Goal: Task Accomplishment & Management: Use online tool/utility

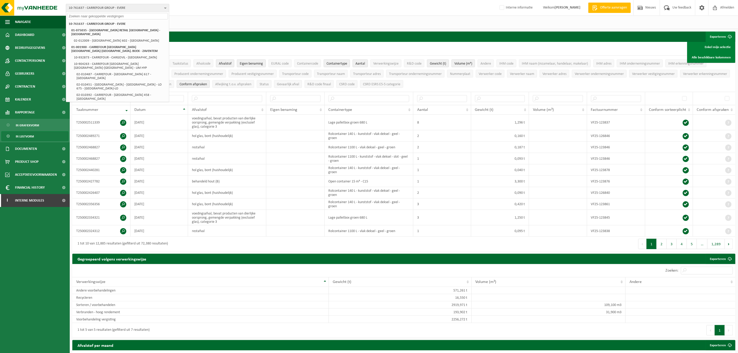
type input "d"
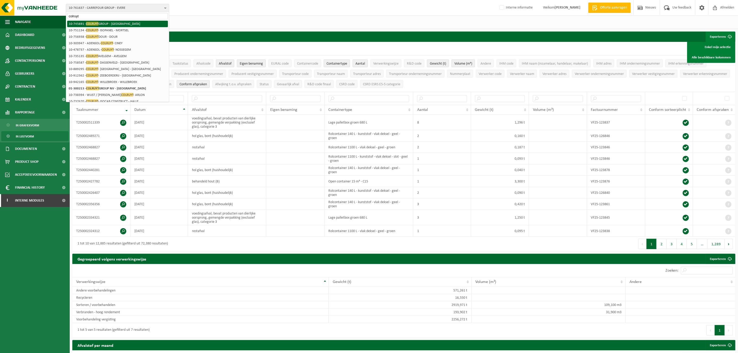
type input "colruyt"
click at [118, 24] on li "10-745691 - COLRUYT GROUP - HALLE" at bounding box center [117, 24] width 101 height 6
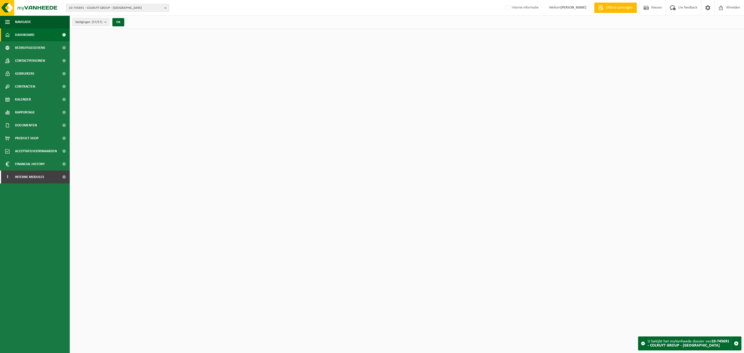
click at [134, 9] on span "10-745691 - COLRUYT GROUP - HALLE" at bounding box center [116, 8] width 94 height 8
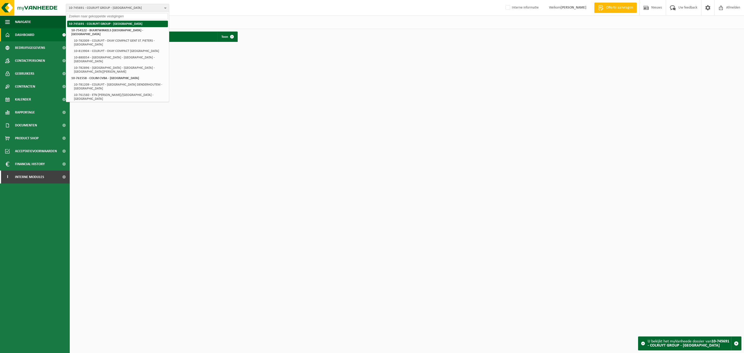
click at [120, 24] on li "10-745691 - COLRUYT GROUP - HALLE" at bounding box center [117, 24] width 101 height 6
click at [218, 10] on div "10-745691 - COLRUYT GROUP - HALLE 10-745691 - COLRUYT GROUP - HALLE 10-754122 -…" at bounding box center [372, 8] width 744 height 16
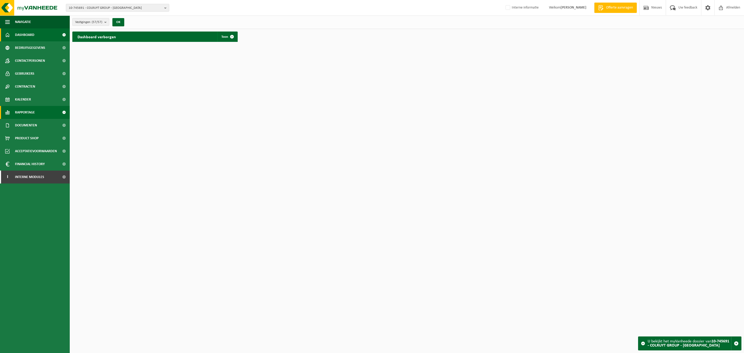
click at [27, 111] on span "Rapportage" at bounding box center [25, 112] width 20 height 13
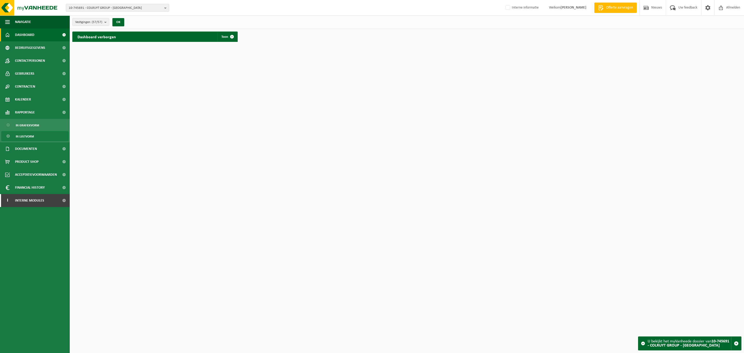
click at [26, 132] on span "In lijstvorm" at bounding box center [25, 137] width 18 height 10
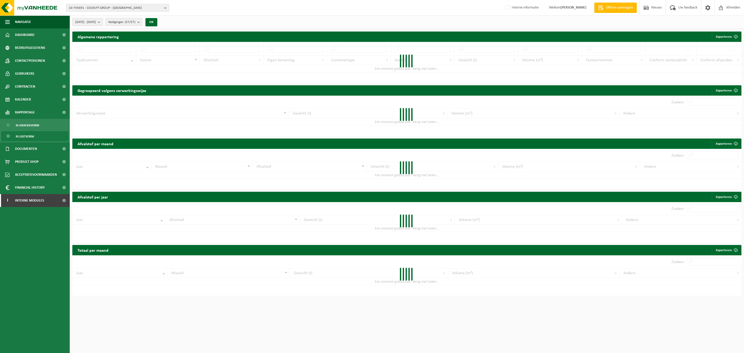
click at [96, 23] on span "2025-04-01 - 2025-09-30" at bounding box center [85, 22] width 21 height 8
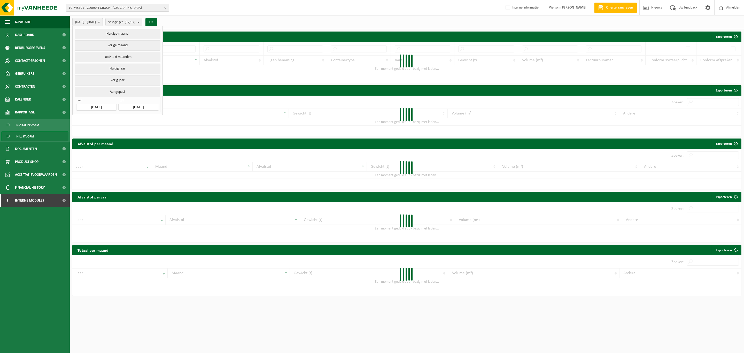
click at [102, 104] on span "van" at bounding box center [96, 100] width 40 height 5
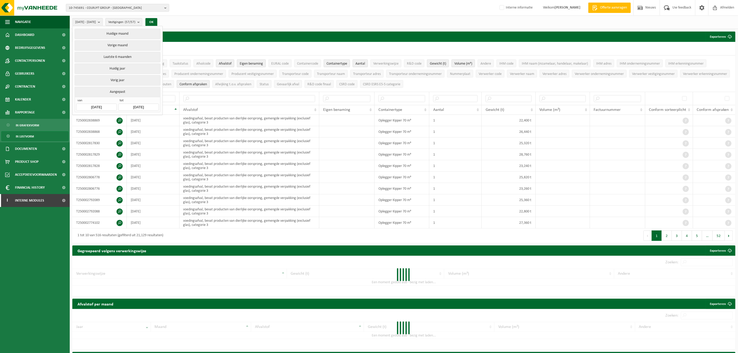
click at [102, 109] on input "[DATE]" at bounding box center [96, 107] width 40 height 7
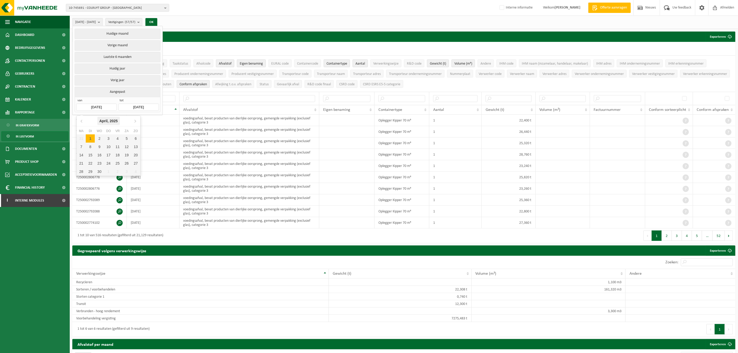
click at [111, 123] on div "April, 2025" at bounding box center [108, 121] width 22 height 8
click at [107, 125] on div "2025" at bounding box center [109, 121] width 12 height 8
click at [83, 148] on div "2023" at bounding box center [85, 148] width 16 height 14
click at [91, 131] on div "Jan" at bounding box center [87, 131] width 21 height 11
click at [133, 137] on div "1" at bounding box center [135, 138] width 9 height 8
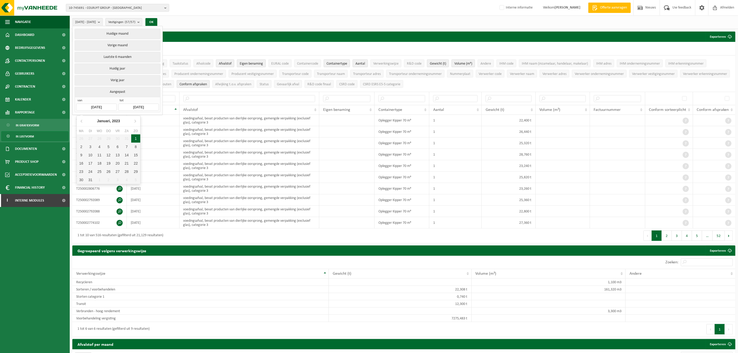
type input "2023-01-01"
click at [157, 23] on button "OK" at bounding box center [152, 22] width 12 height 8
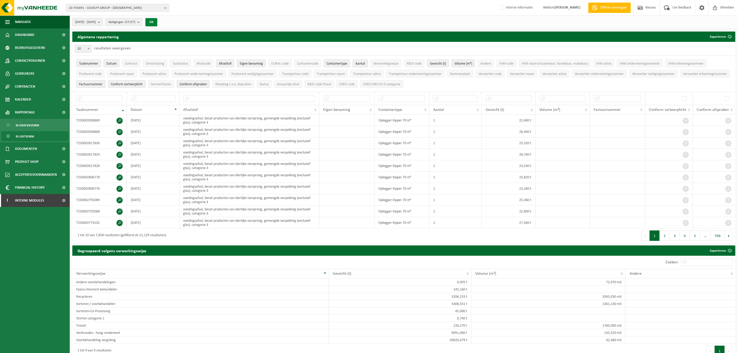
click at [157, 21] on button "OK" at bounding box center [152, 22] width 12 height 8
click at [722, 34] on button "Exporteren" at bounding box center [720, 37] width 29 height 10
click at [715, 56] on link "Alle beschikbare kolommen" at bounding box center [711, 57] width 47 height 10
